Goal: Task Accomplishment & Management: Use online tool/utility

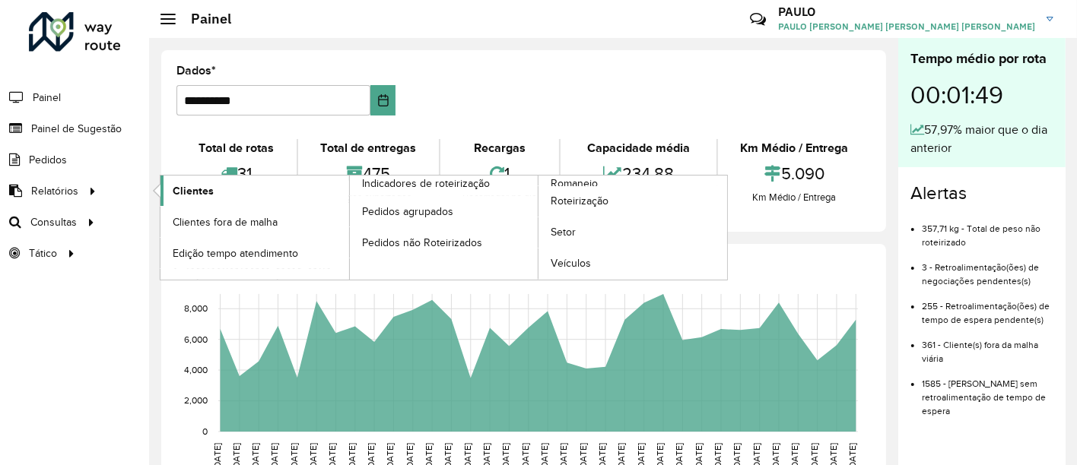
click at [190, 193] on font "Clientes" at bounding box center [193, 191] width 41 height 12
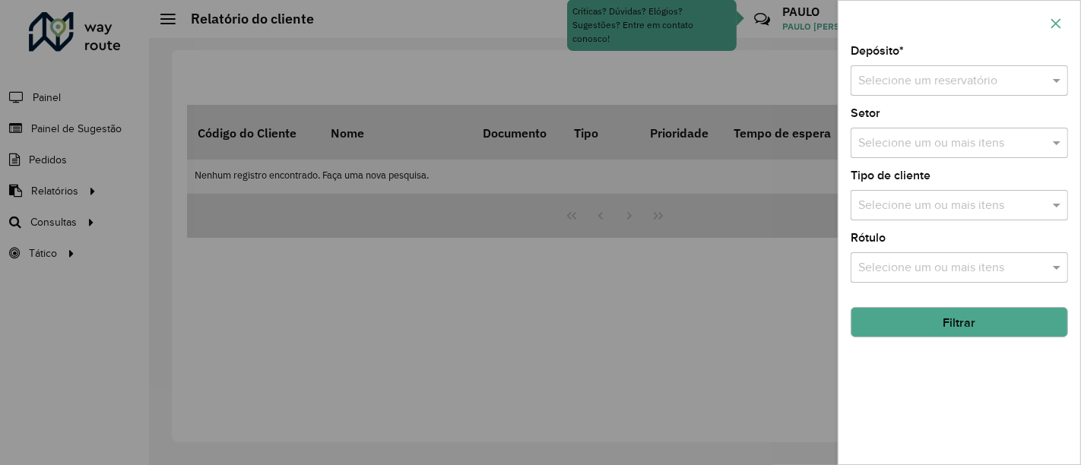
click at [1066, 18] on button "button" at bounding box center [1056, 23] width 24 height 24
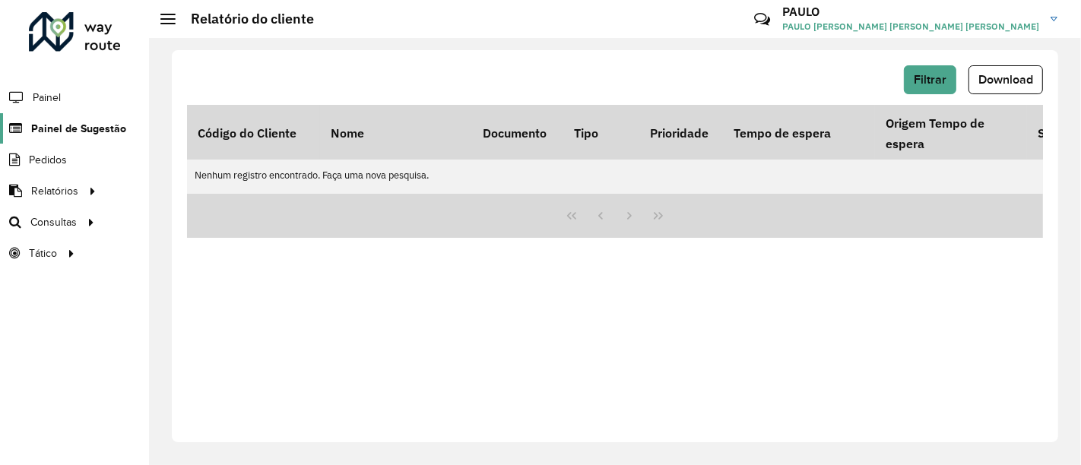
click at [82, 121] on span "Painel de Sugestão" at bounding box center [78, 129] width 95 height 16
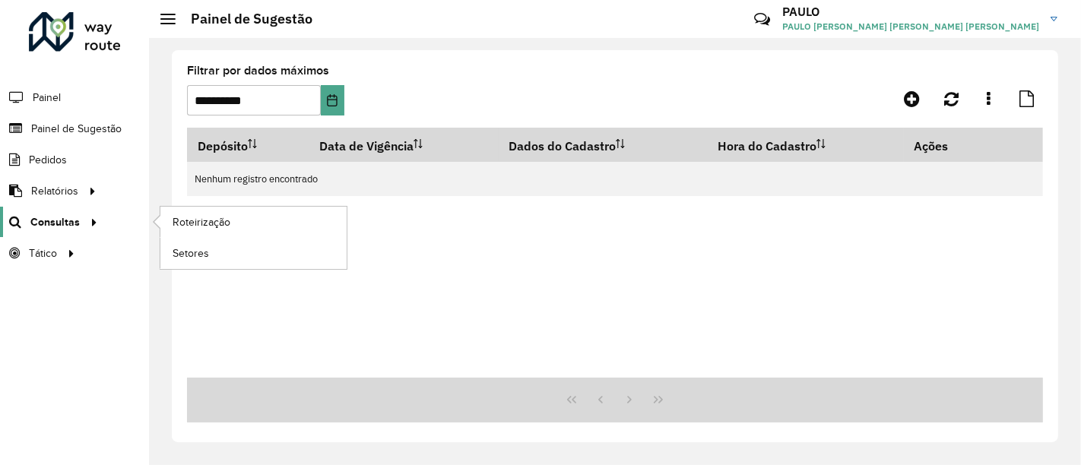
click at [90, 231] on link "Consultas" at bounding box center [51, 222] width 103 height 30
click at [91, 223] on icon at bounding box center [91, 221] width 13 height 23
click at [173, 220] on font "Roteirização" at bounding box center [204, 222] width 62 height 12
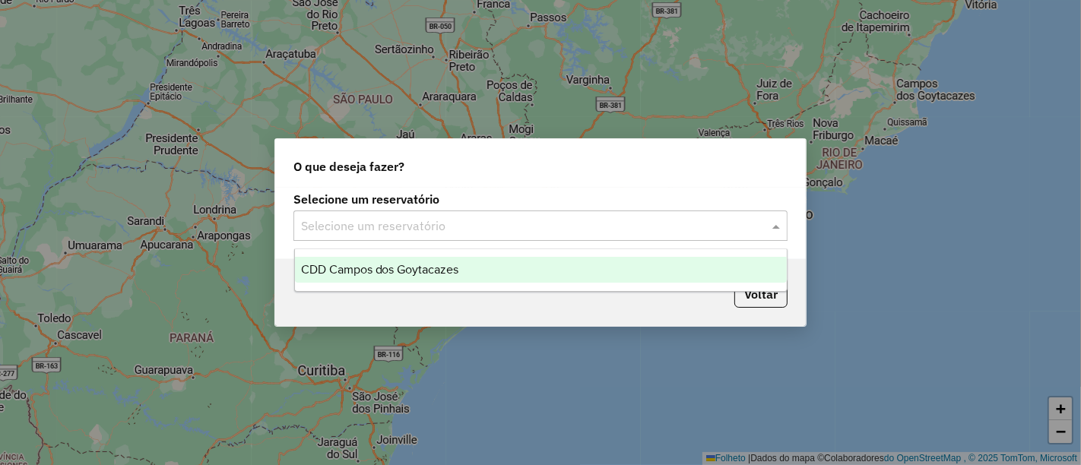
click at [549, 227] on input "text" at bounding box center [525, 227] width 449 height 18
click at [497, 270] on div "CDD Campos dos Goytacazes" at bounding box center [541, 270] width 492 height 26
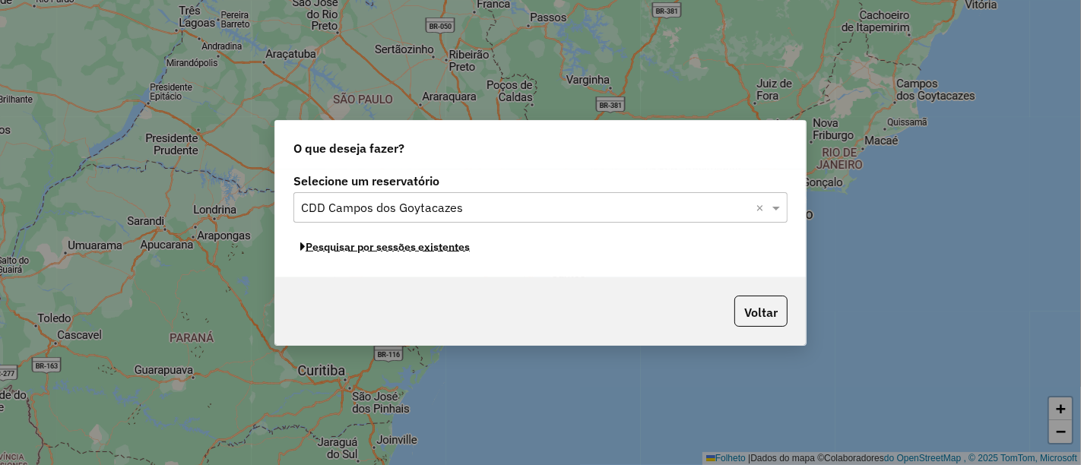
click at [465, 253] on font "Pesquisar por sessões existentes" at bounding box center [388, 247] width 164 height 14
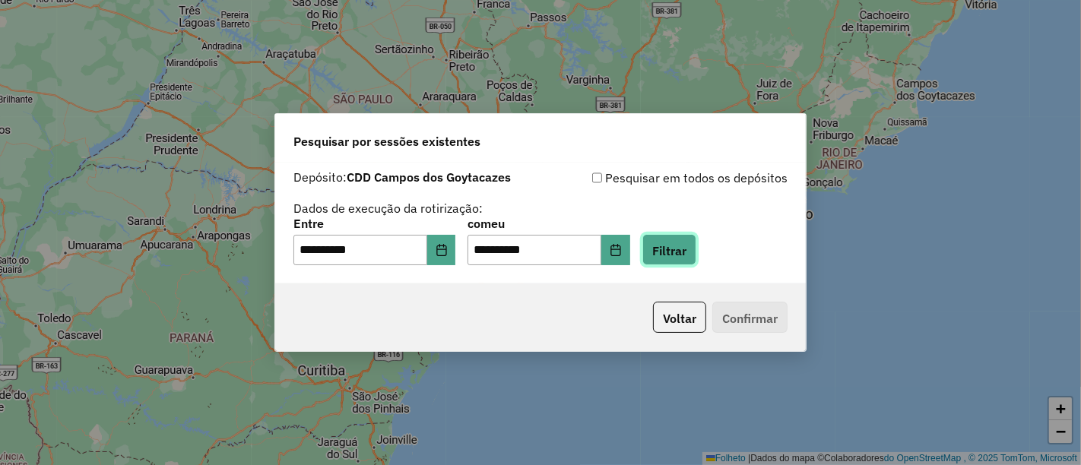
click at [686, 252] on font "Filtrar" at bounding box center [670, 250] width 34 height 15
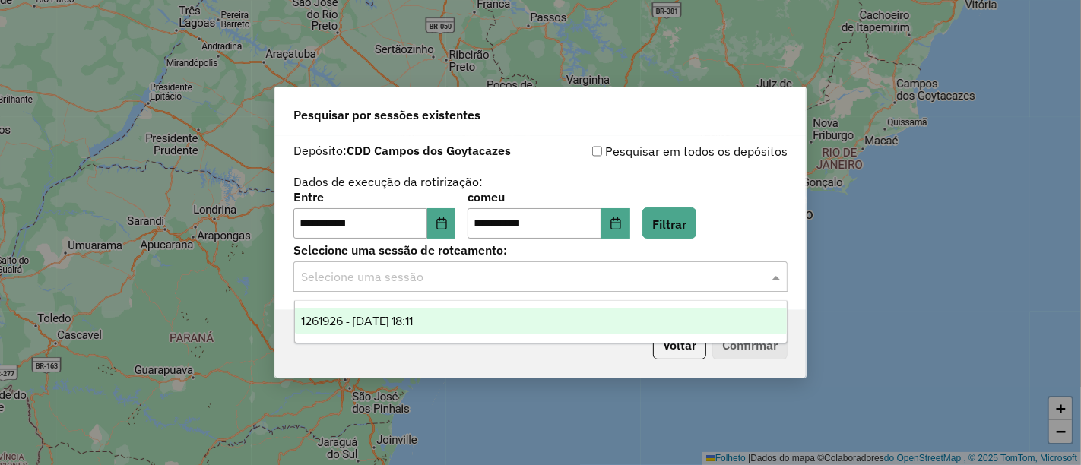
click at [625, 279] on input "text" at bounding box center [525, 277] width 449 height 18
click at [545, 319] on div "1261926 - 09/09/2025 18:11" at bounding box center [541, 322] width 492 height 26
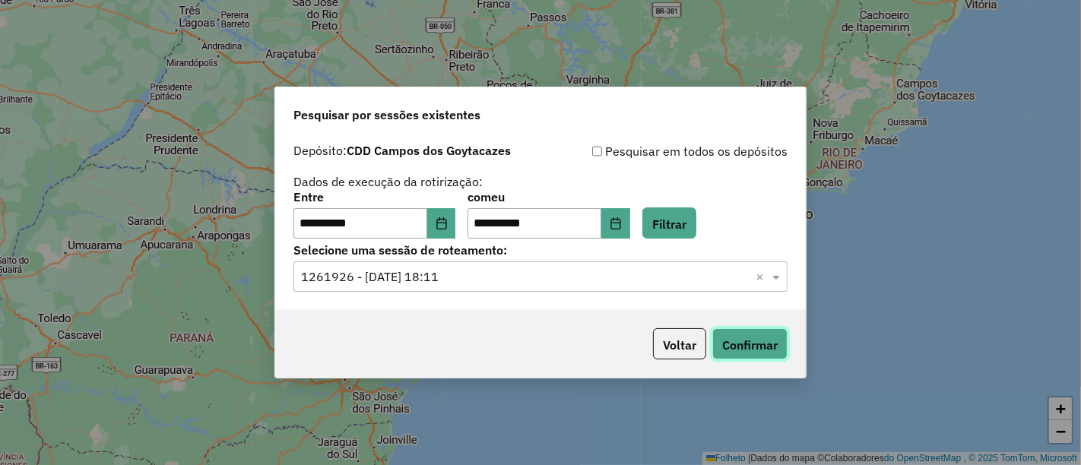
click at [731, 342] on font "Confirmar" at bounding box center [750, 345] width 56 height 15
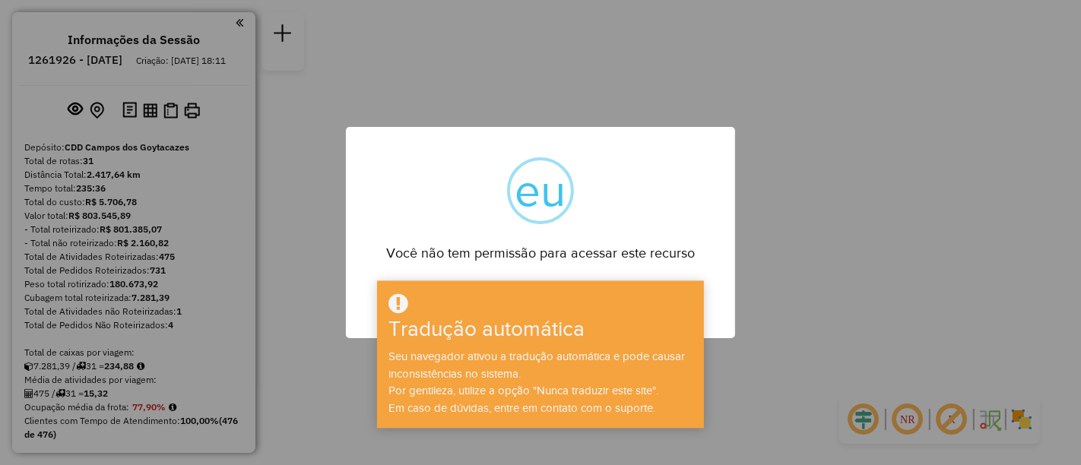
click at [838, 155] on div "× eu Você não tem permissão para acessar este recurso OK Não Cancelar" at bounding box center [540, 232] width 1081 height 465
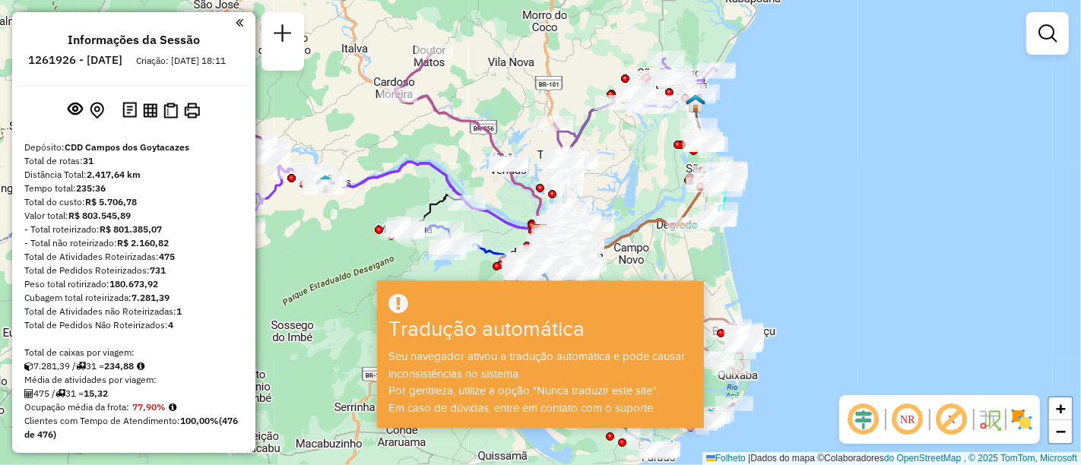
click at [573, 307] on div at bounding box center [540, 304] width 322 height 25
click at [814, 188] on div "Rota 18 - Placa OYJ8969 62620359 - P ADILSA BAR Rota 7 - Placa RMY2E15 62660292…" at bounding box center [540, 232] width 1081 height 465
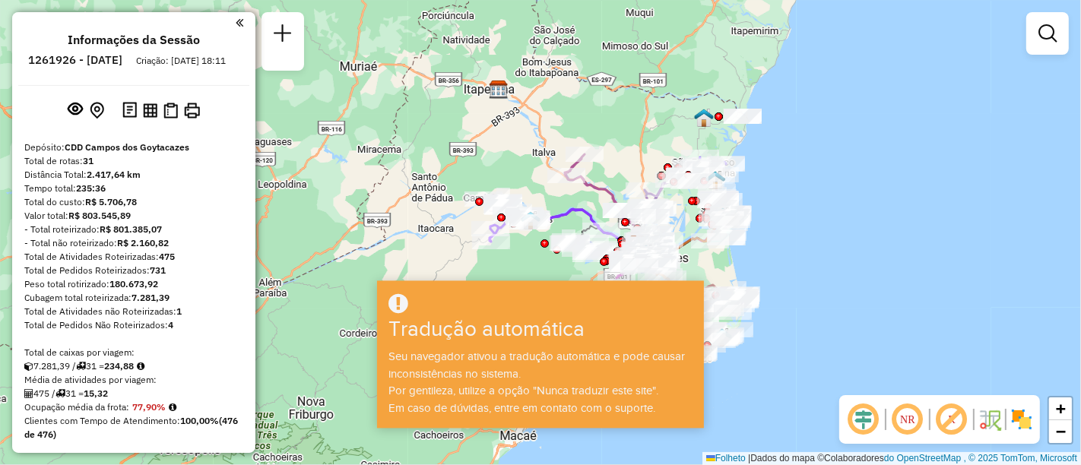
click at [655, 317] on div at bounding box center [540, 304] width 322 height 25
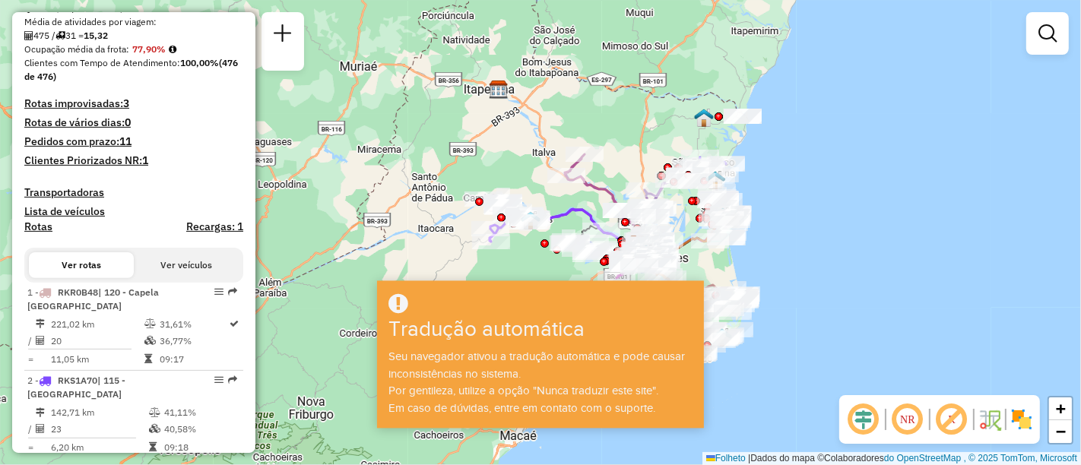
scroll to position [453, 0]
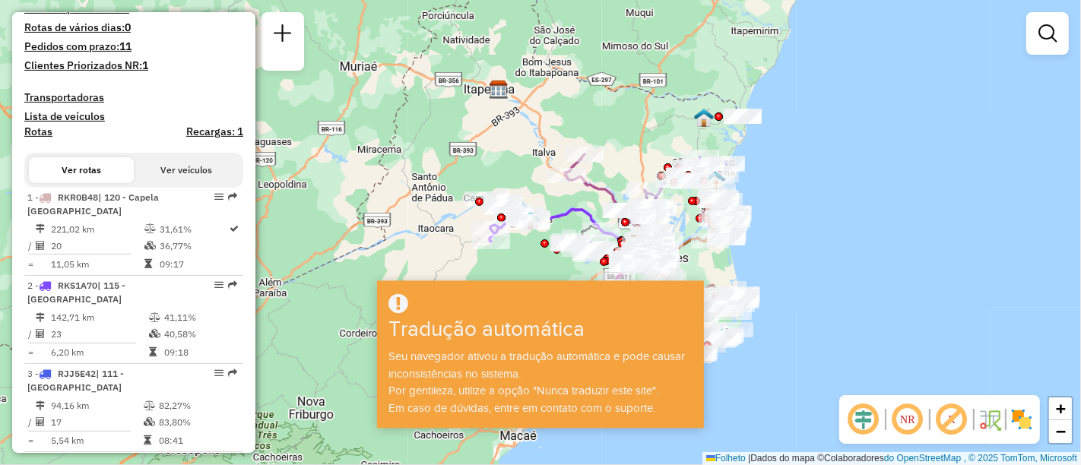
click at [202, 175] on button "Ver veículos" at bounding box center [186, 170] width 105 height 26
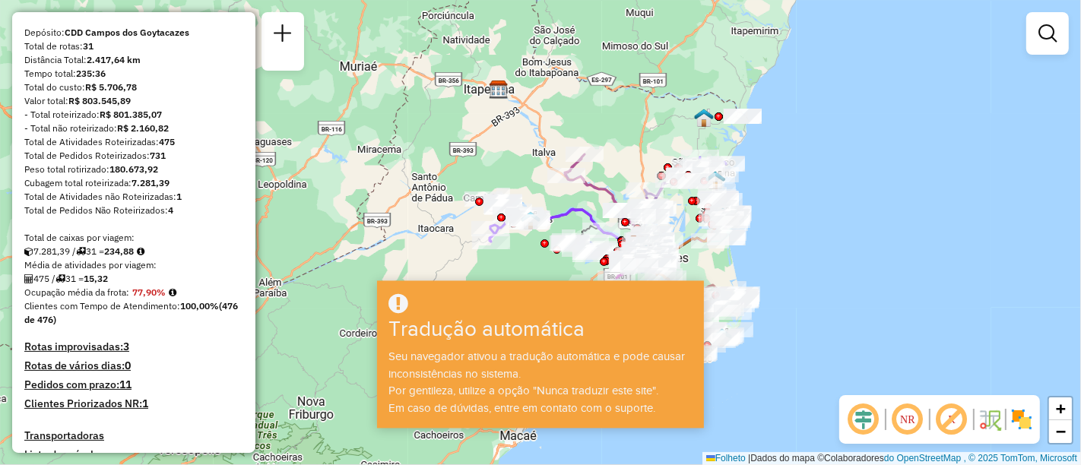
scroll to position [369, 0]
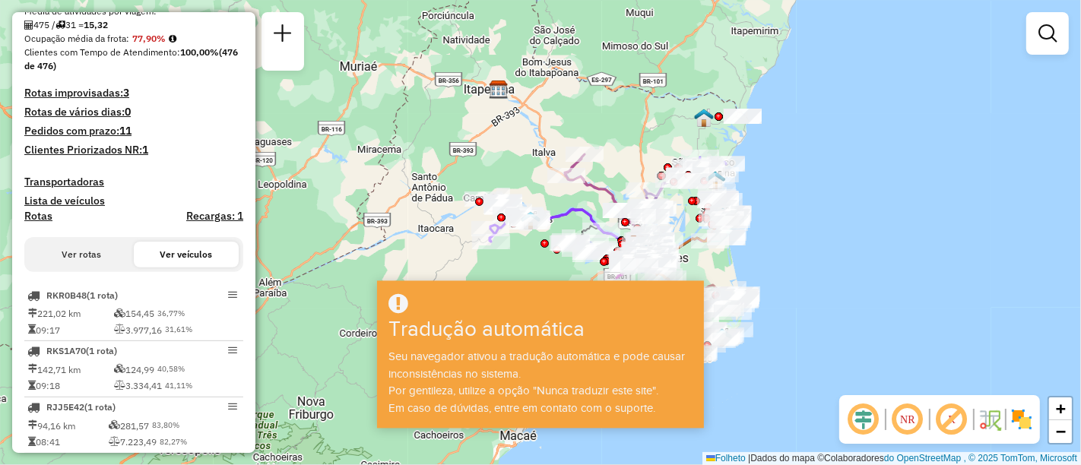
click at [109, 255] on button "Ver rotas" at bounding box center [81, 255] width 105 height 26
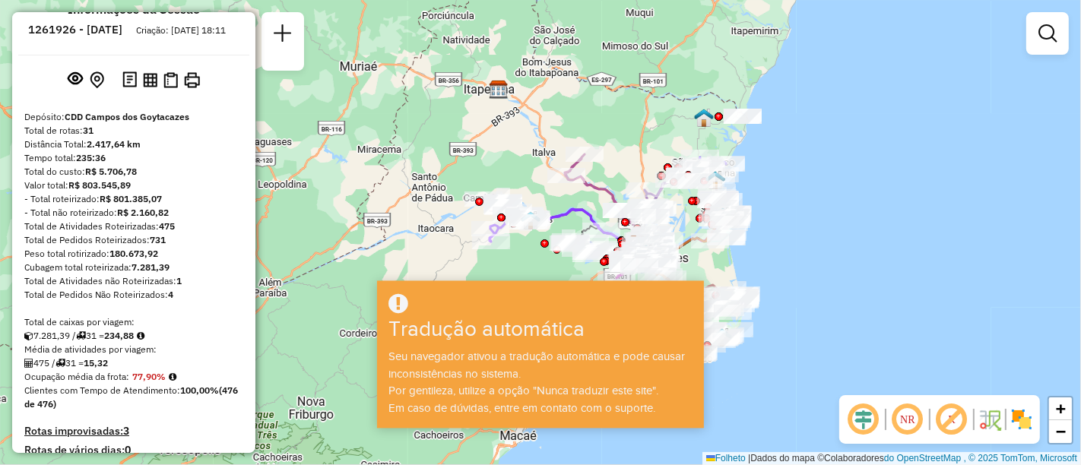
scroll to position [0, 0]
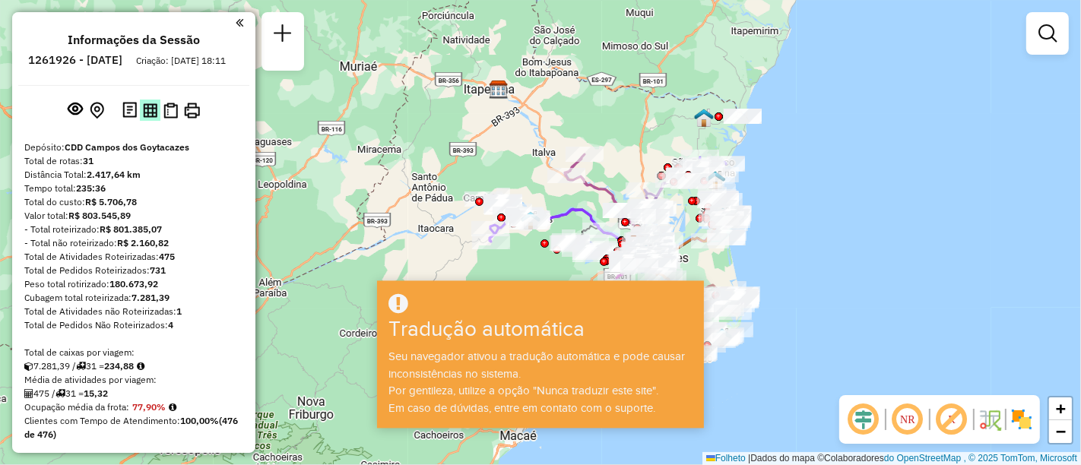
click at [145, 118] on img at bounding box center [150, 110] width 14 height 14
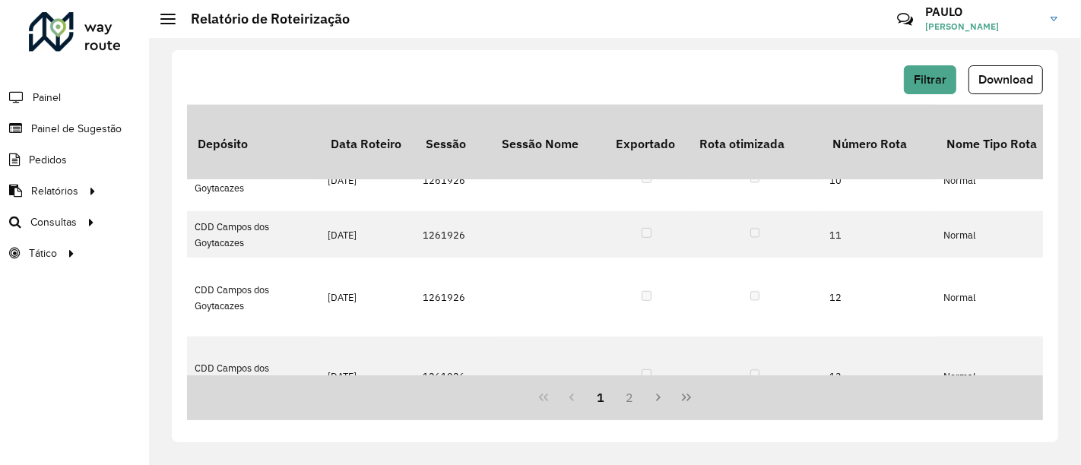
scroll to position [936, 0]
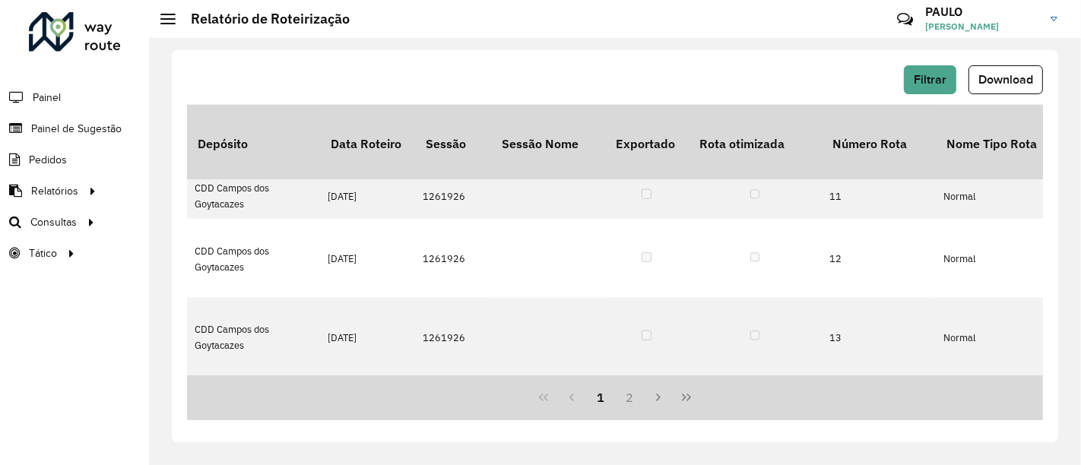
drag, startPoint x: 269, startPoint y: 375, endPoint x: 369, endPoint y: 346, distance: 103.7
click at [337, 361] on div "Depósito Data Roteiro Sessão Sessão Nome Exportado Rota otimizada Número Rota N…" at bounding box center [615, 240] width 856 height 271
click at [1025, 68] on button "Download" at bounding box center [1006, 79] width 75 height 29
